Goal: Information Seeking & Learning: Learn about a topic

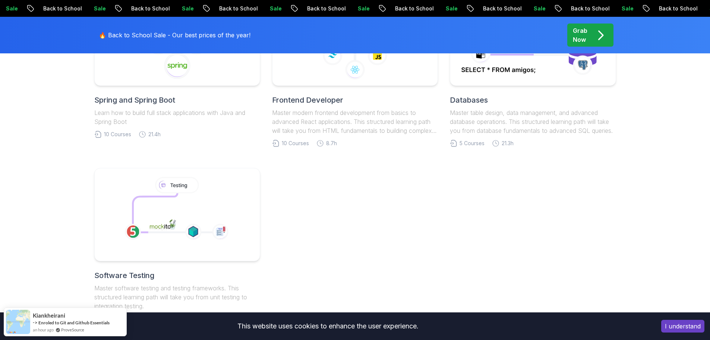
scroll to position [335, 0]
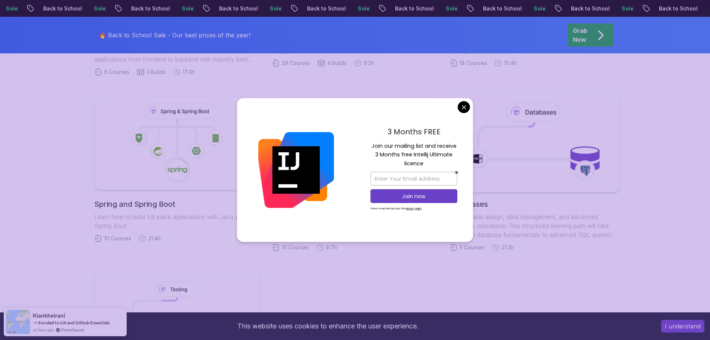
click at [465, 107] on body "Sale Back to School Sale Back to School Sale Back to School Sale Back to School…" at bounding box center [355, 245] width 710 height 1161
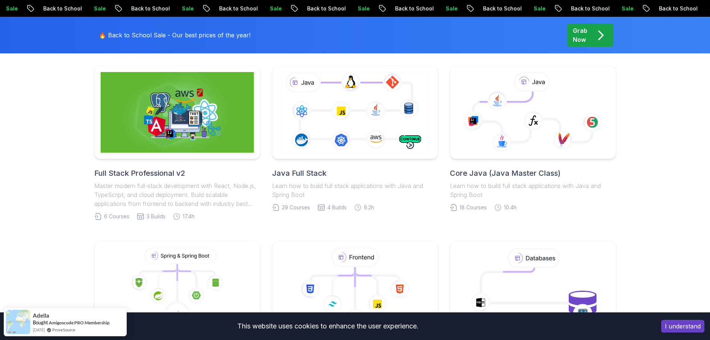
scroll to position [186, 0]
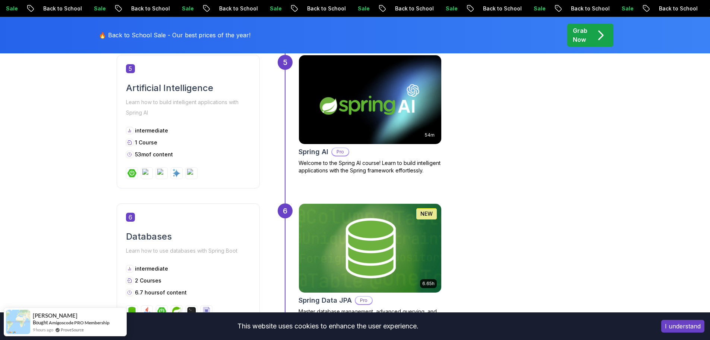
scroll to position [1044, 0]
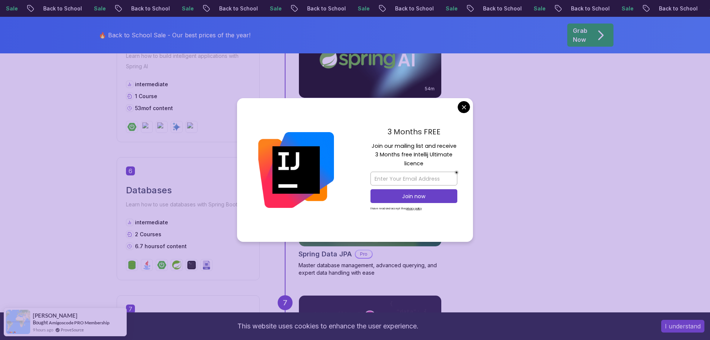
click at [467, 108] on body "Sale Back to School Sale Back to School Sale Back to School Sale Back to School…" at bounding box center [355, 137] width 710 height 2363
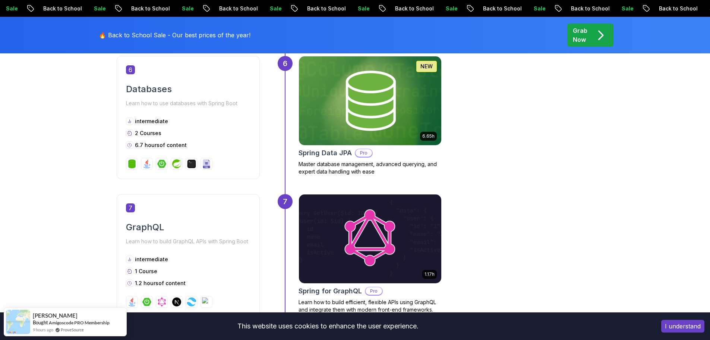
scroll to position [1230, 0]
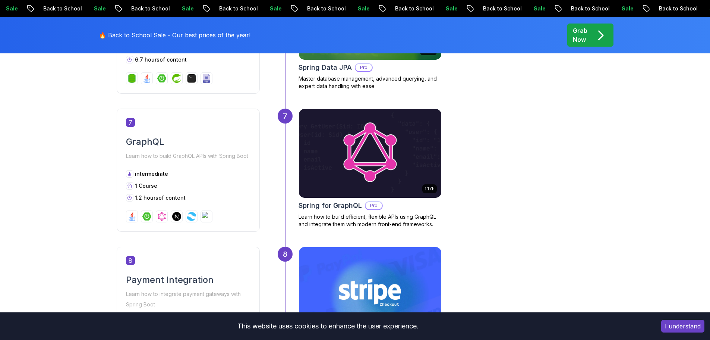
click at [414, 161] on img at bounding box center [369, 153] width 149 height 93
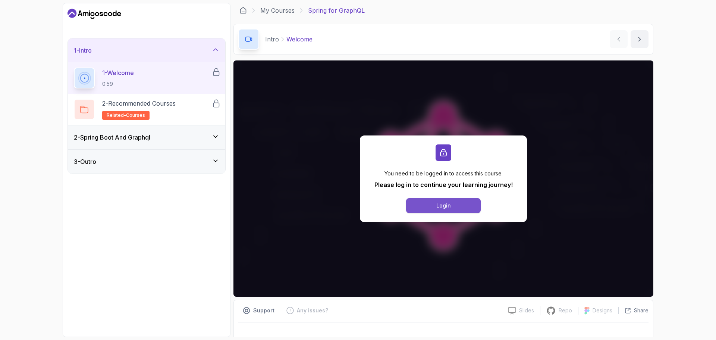
click at [438, 208] on div "Login" at bounding box center [443, 205] width 15 height 7
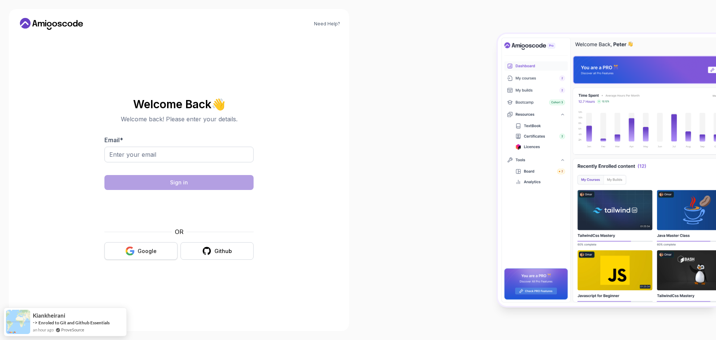
click at [145, 251] on div "Google" at bounding box center [147, 250] width 19 height 7
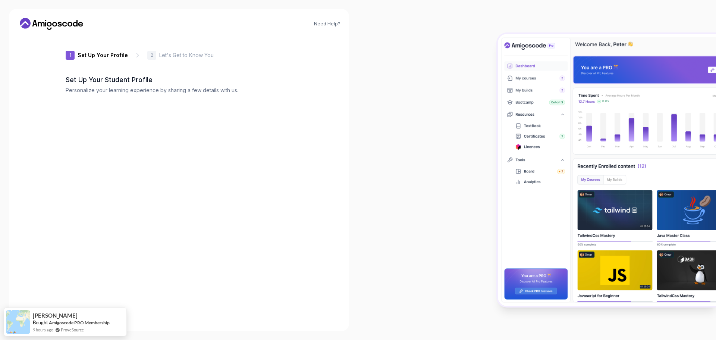
type input "wildrhino4607a"
